Goal: Book appointment/travel/reservation

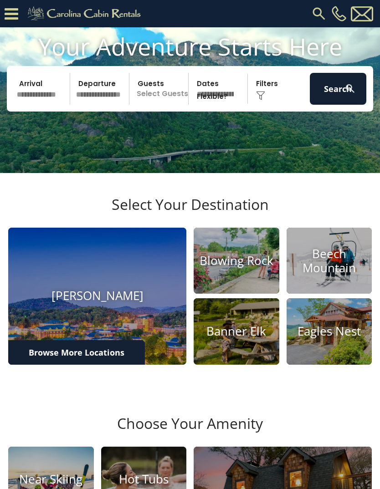
click at [340, 98] on button "Search" at bounding box center [338, 89] width 56 height 32
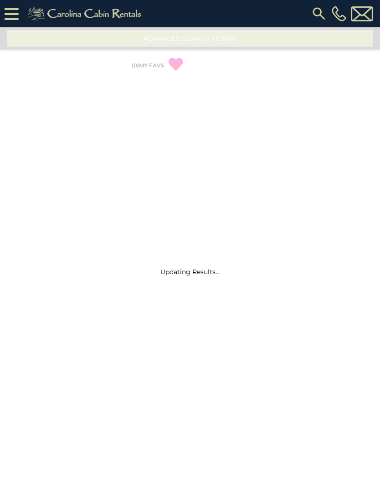
click at [341, 100] on div "Updating Results..." at bounding box center [190, 258] width 380 height 462
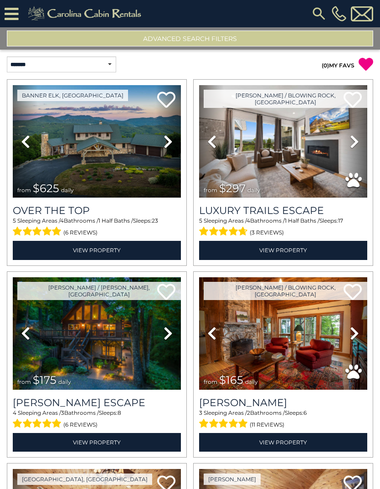
click at [318, 12] on img at bounding box center [319, 13] width 16 height 16
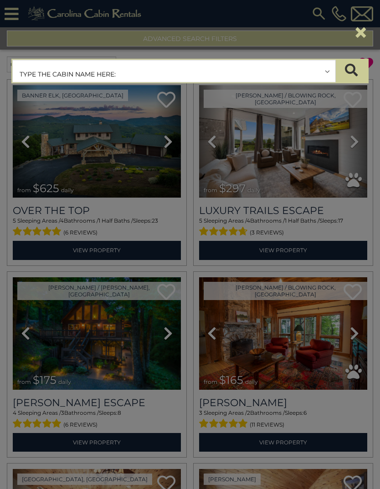
click at [199, 73] on input "text" at bounding box center [174, 71] width 323 height 23
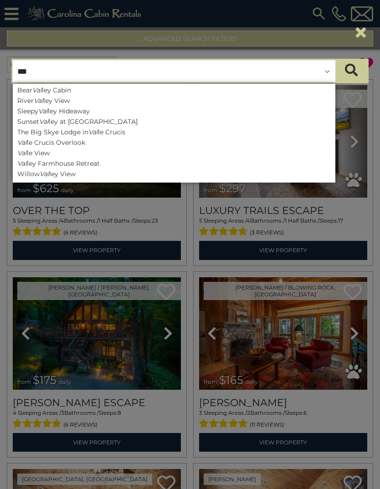
type input "****"
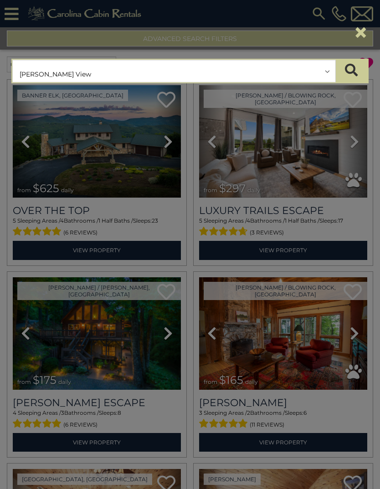
click at [351, 71] on button "submit" at bounding box center [351, 71] width 32 height 23
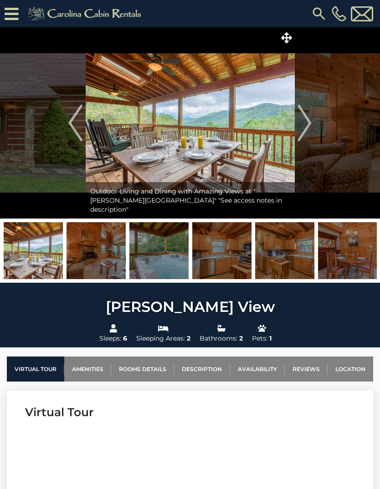
click at [305, 121] on img "Next" at bounding box center [305, 123] width 14 height 36
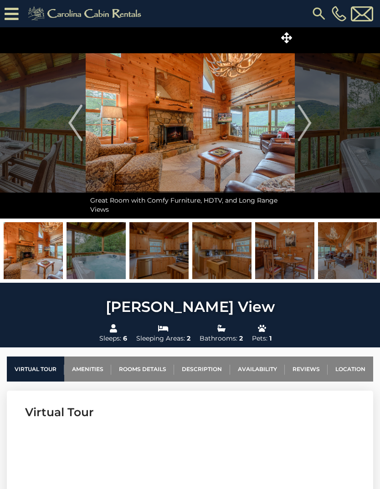
click at [308, 125] on img "Next" at bounding box center [305, 123] width 14 height 36
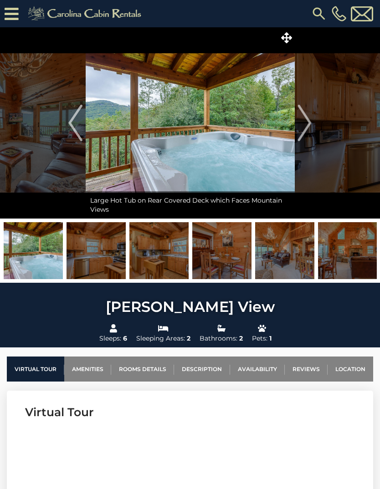
click at [311, 128] on img "Next" at bounding box center [305, 123] width 14 height 36
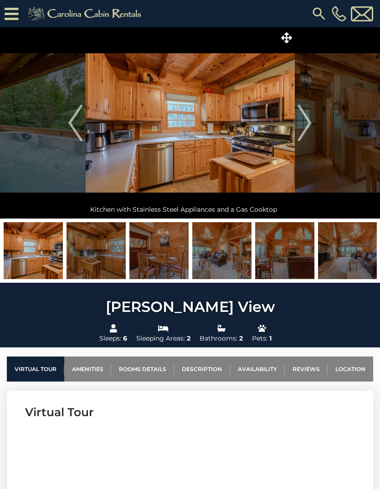
click at [308, 124] on img "Next" at bounding box center [305, 123] width 14 height 36
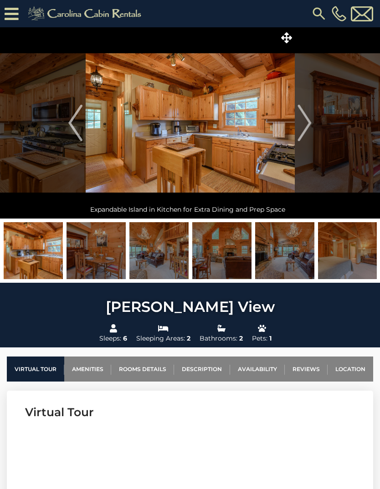
click at [309, 119] on img "Next" at bounding box center [305, 123] width 14 height 36
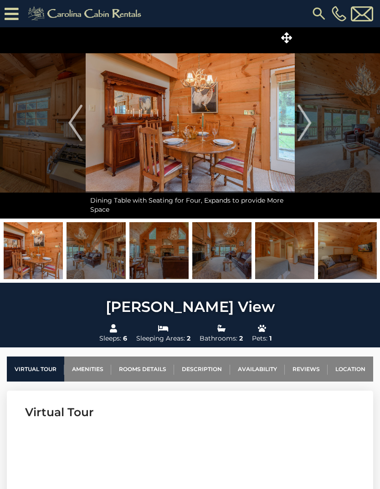
click at [306, 122] on img "Next" at bounding box center [305, 123] width 14 height 36
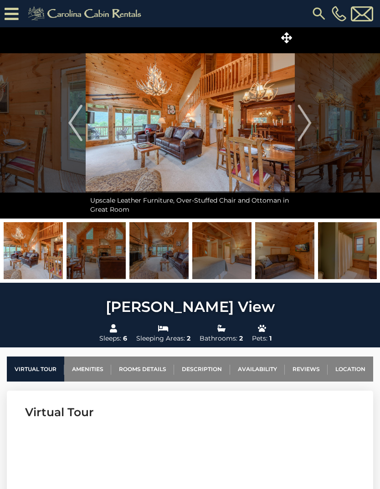
click at [305, 117] on img "Next" at bounding box center [305, 123] width 14 height 36
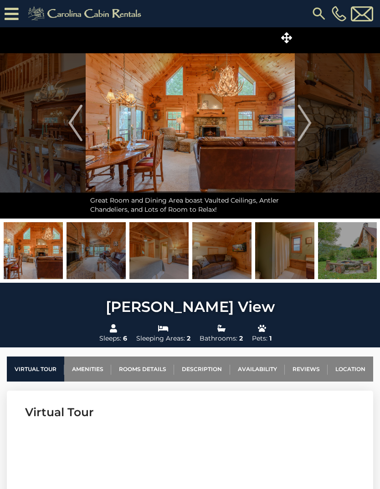
click at [306, 123] on img "Next" at bounding box center [305, 123] width 14 height 36
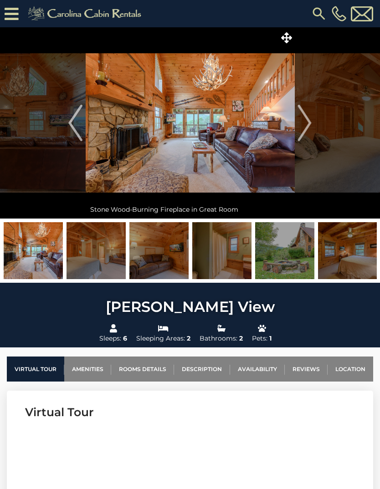
click at [303, 122] on img "Next" at bounding box center [305, 123] width 14 height 36
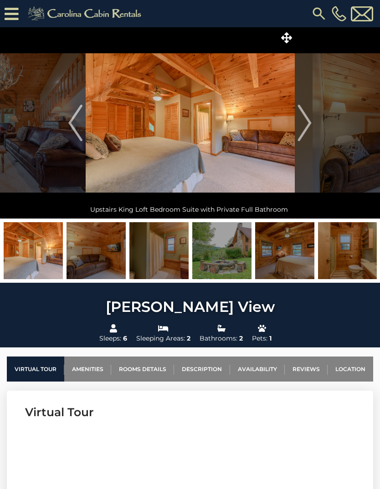
click at [303, 125] on img "Next" at bounding box center [305, 123] width 14 height 36
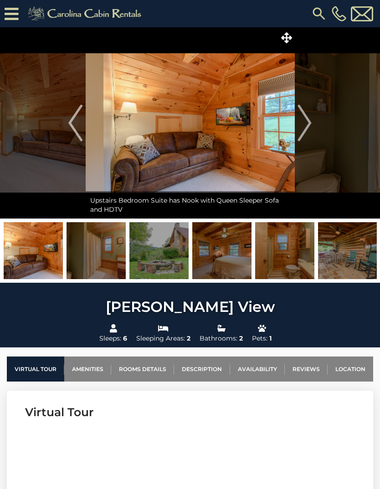
click at [304, 125] on img "Next" at bounding box center [305, 123] width 14 height 36
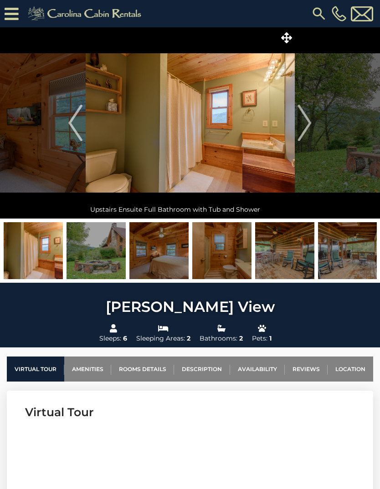
click at [307, 123] on img "Next" at bounding box center [305, 123] width 14 height 36
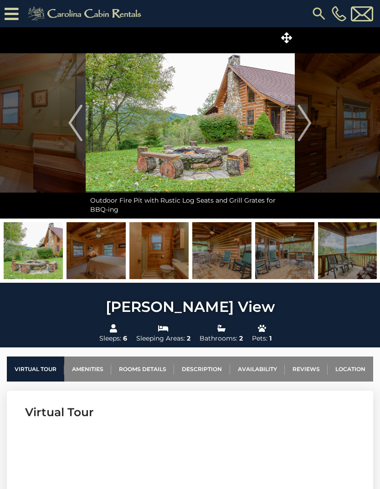
click at [308, 119] on img "Next" at bounding box center [305, 123] width 14 height 36
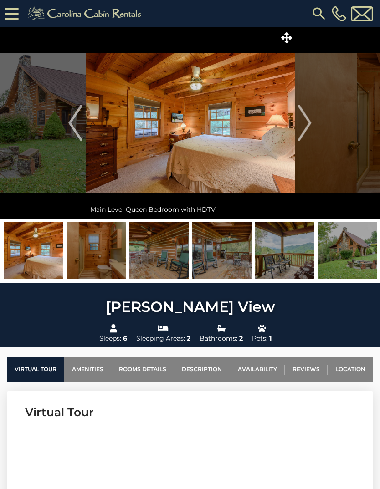
click at [303, 121] on img "Next" at bounding box center [305, 123] width 14 height 36
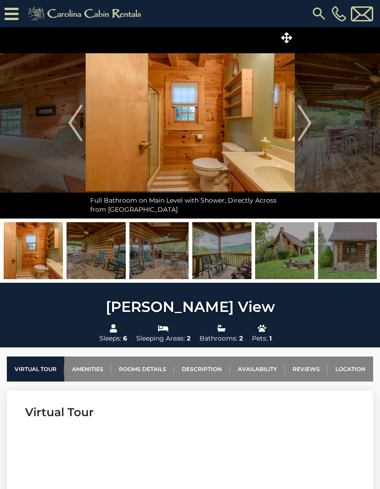
click at [309, 117] on img "Next" at bounding box center [305, 123] width 14 height 36
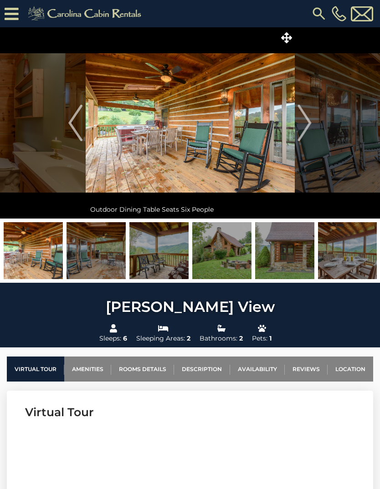
click at [306, 121] on img "Next" at bounding box center [305, 123] width 14 height 36
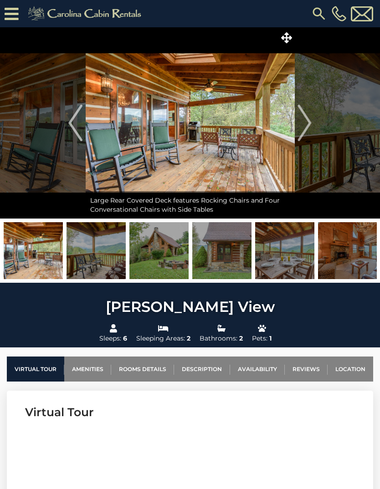
click at [304, 125] on img "Next" at bounding box center [305, 123] width 14 height 36
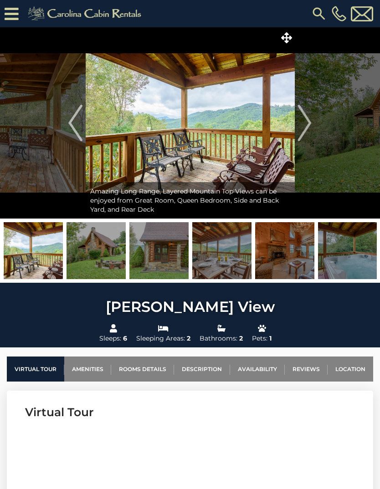
click at [307, 118] on img "Next" at bounding box center [305, 123] width 14 height 36
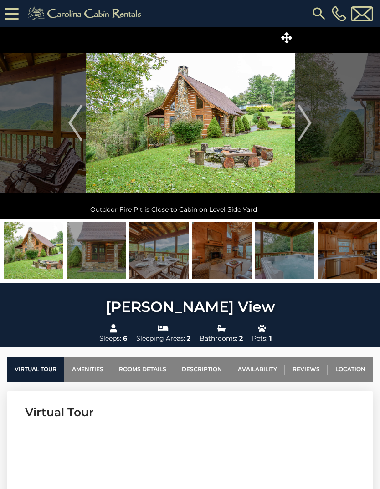
click at [306, 120] on img "Next" at bounding box center [305, 123] width 14 height 36
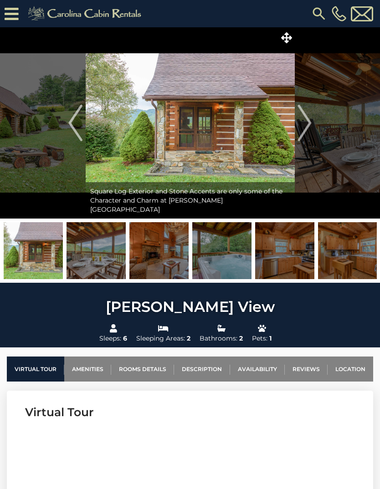
click at [305, 124] on img "Next" at bounding box center [305, 123] width 14 height 36
